Goal: Information Seeking & Learning: Learn about a topic

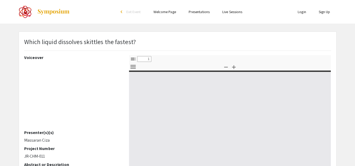
select select "custom"
type input "0"
select select "custom"
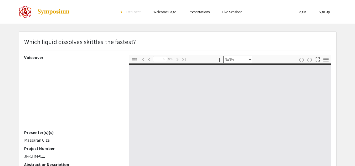
type input "1"
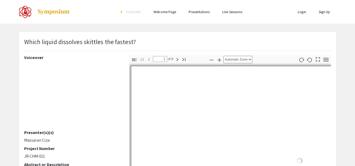
select select "auto"
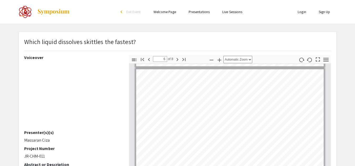
scroll to position [539, 0]
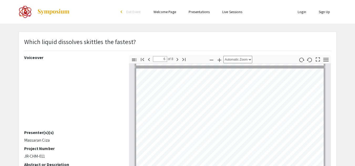
drag, startPoint x: 24, startPoint y: 42, endPoint x: 23, endPoint y: 38, distance: 4.7
click at [23, 38] on div "Which liquid dissolves skittles the fastest?" at bounding box center [177, 46] width 315 height 18
click at [27, 139] on p "Massaran Ciza" at bounding box center [72, 140] width 97 height 6
drag, startPoint x: 25, startPoint y: 138, endPoint x: 50, endPoint y: 141, distance: 25.4
click at [50, 141] on p "Massaran Ciza" at bounding box center [72, 140] width 97 height 6
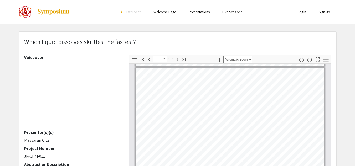
copy p "Massaran Ciza"
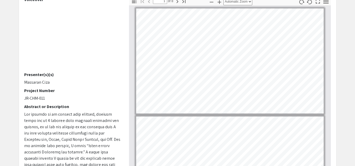
scroll to position [61, 0]
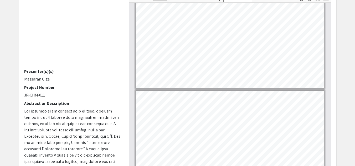
type input "2"
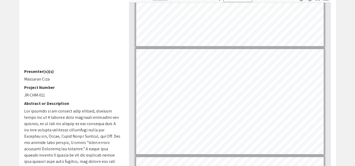
scroll to position [64, 0]
